Goal: Find contact information: Find contact information

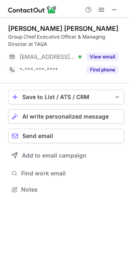
scroll to position [184, 129]
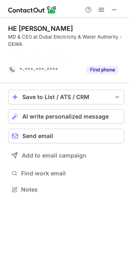
scroll to position [171, 129]
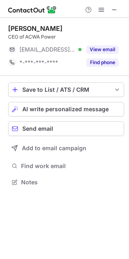
scroll to position [176, 129]
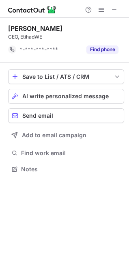
scroll to position [163, 129]
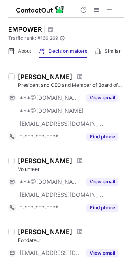
scroll to position [203, 0]
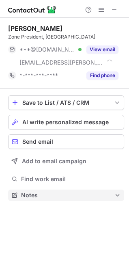
scroll to position [189, 129]
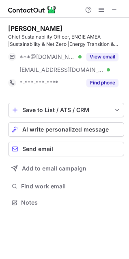
scroll to position [197, 129]
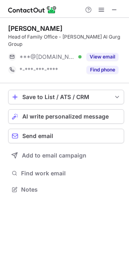
scroll to position [176, 129]
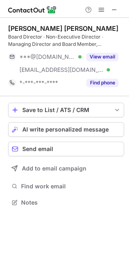
scroll to position [197, 129]
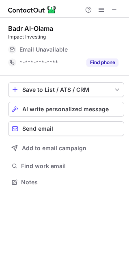
scroll to position [176, 129]
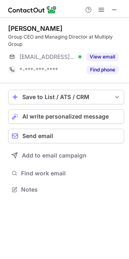
scroll to position [184, 129]
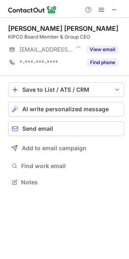
scroll to position [176, 129]
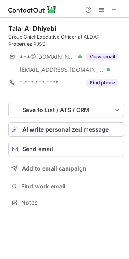
scroll to position [197, 129]
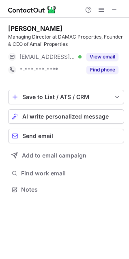
scroll to position [184, 129]
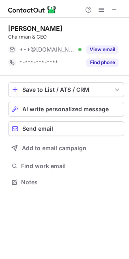
scroll to position [176, 129]
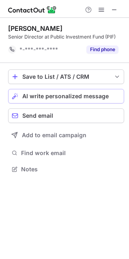
scroll to position [163, 129]
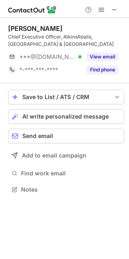
scroll to position [184, 129]
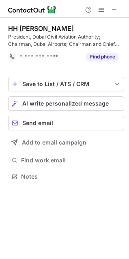
scroll to position [171, 129]
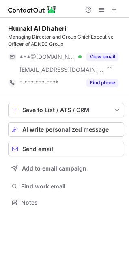
scroll to position [197, 129]
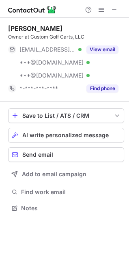
scroll to position [202, 129]
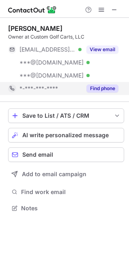
click at [92, 88] on button "Find phone" at bounding box center [102, 88] width 32 height 8
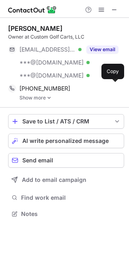
scroll to position [208, 129]
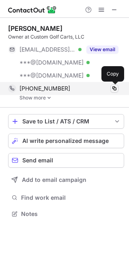
click at [114, 89] on span at bounding box center [114, 88] width 6 height 6
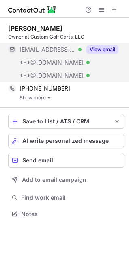
click at [108, 49] on button "View email" at bounding box center [102, 49] width 32 height 8
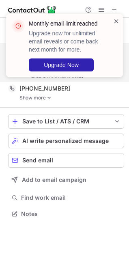
click at [117, 21] on span at bounding box center [116, 21] width 6 height 8
